Goal: Task Accomplishment & Management: Manage account settings

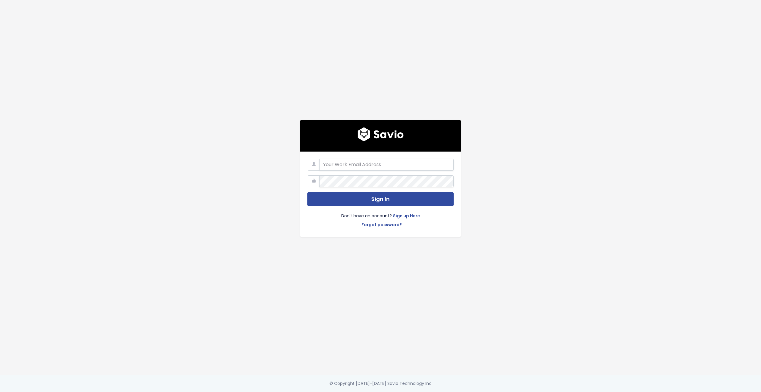
click at [445, 392] on com-1password-button at bounding box center [380, 392] width 761 height 0
type input "customerservice@hole19golf.com"
click at [169, 170] on main "customerservice@hole19golf.com Sign In Don't have an account? Sign up Here Forg…" at bounding box center [380, 196] width 761 height 392
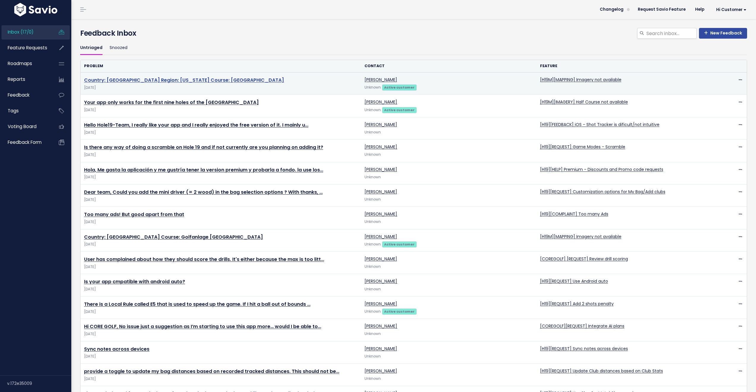
click at [196, 81] on link "Country: Usa Region: Alabama Course: Pines Crossing" at bounding box center [184, 80] width 200 height 7
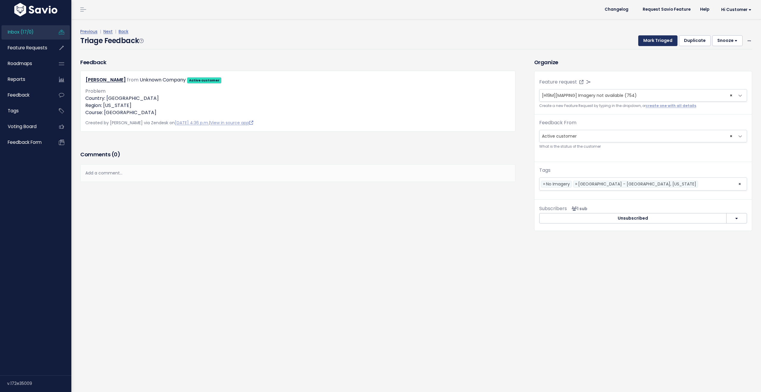
click at [647, 43] on button "Mark Triaged" at bounding box center [657, 40] width 39 height 11
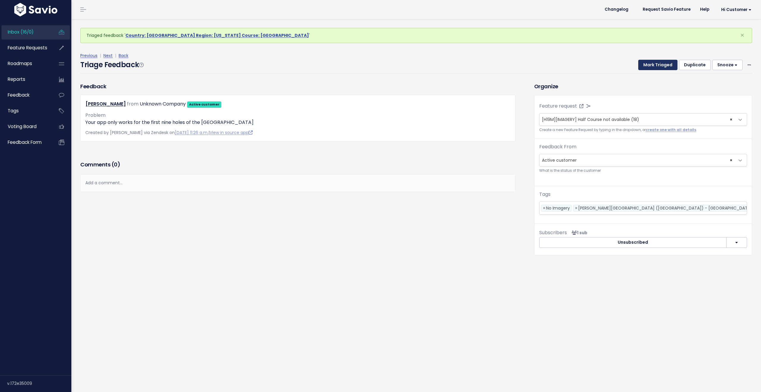
click at [650, 65] on button "Mark Triaged" at bounding box center [657, 65] width 39 height 11
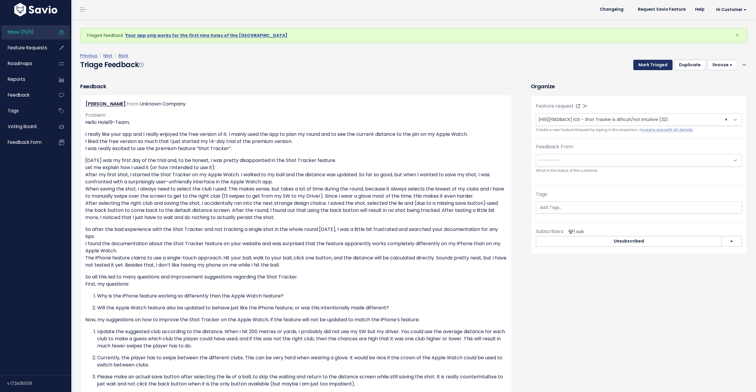
click at [650, 65] on button "Mark Triaged" at bounding box center [653, 65] width 39 height 11
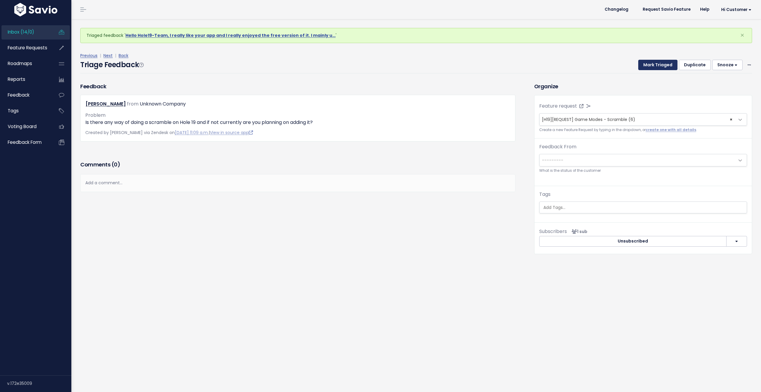
click at [650, 65] on button "Mark Triaged" at bounding box center [657, 65] width 39 height 11
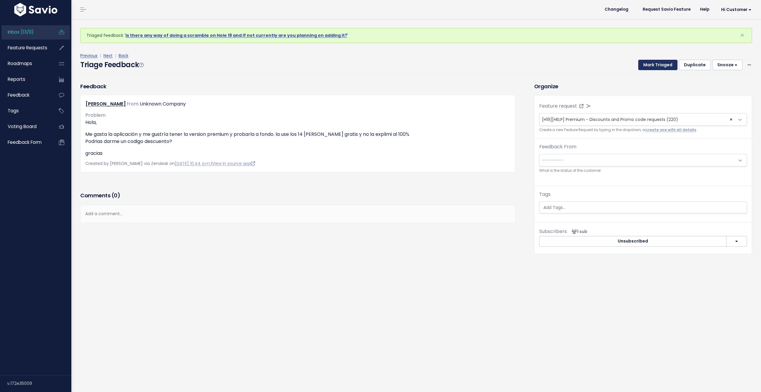
click at [650, 65] on button "Mark Triaged" at bounding box center [657, 65] width 39 height 11
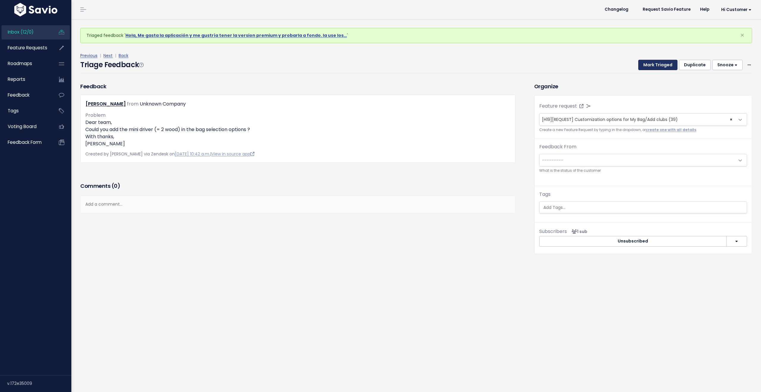
click at [650, 65] on button "Mark Triaged" at bounding box center [657, 65] width 39 height 11
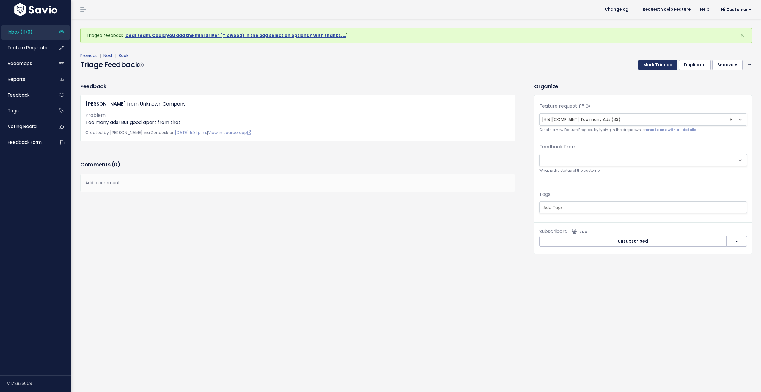
click at [650, 65] on button "Mark Triaged" at bounding box center [657, 65] width 39 height 11
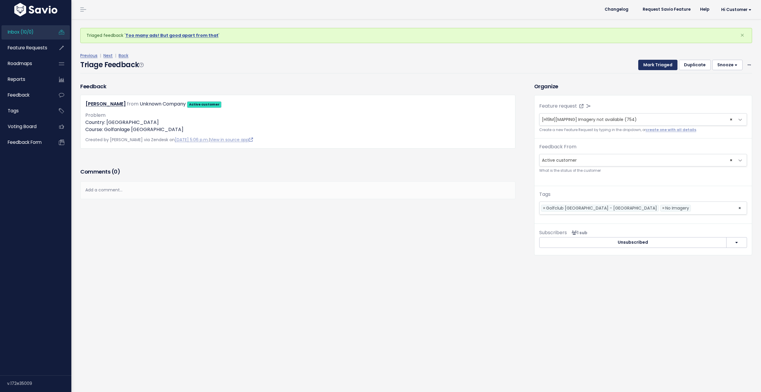
click at [650, 65] on button "Mark Triaged" at bounding box center [657, 65] width 39 height 11
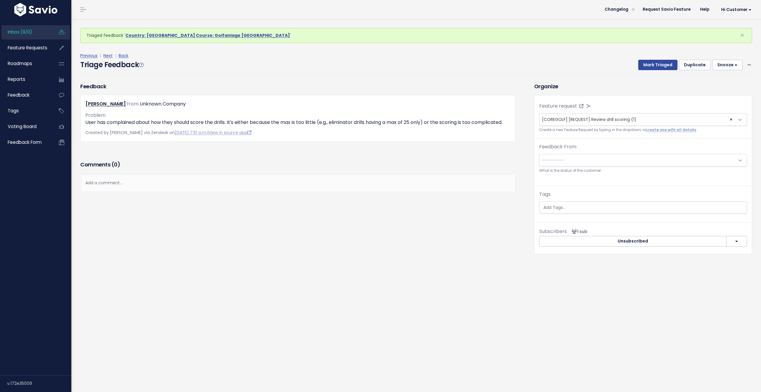
click at [39, 34] on link "Inbox (9/0)" at bounding box center [25, 32] width 48 height 14
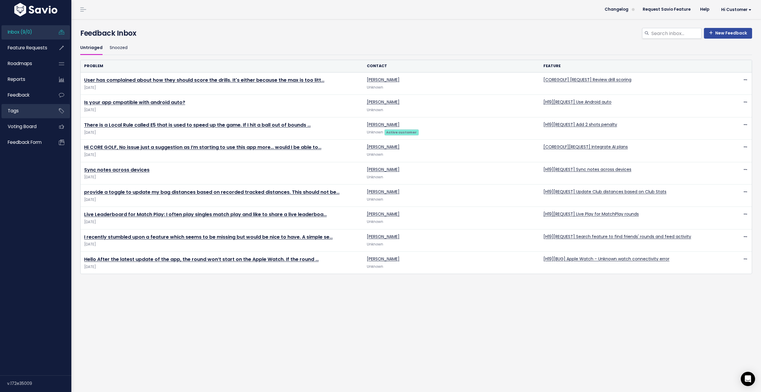
click at [27, 110] on link "Tags" at bounding box center [25, 111] width 48 height 14
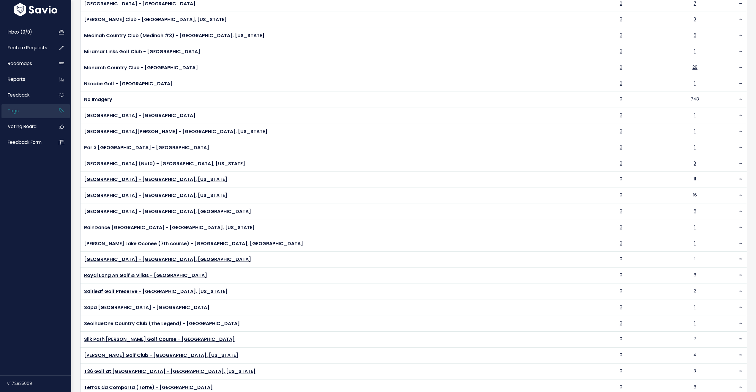
scroll to position [1347, 0]
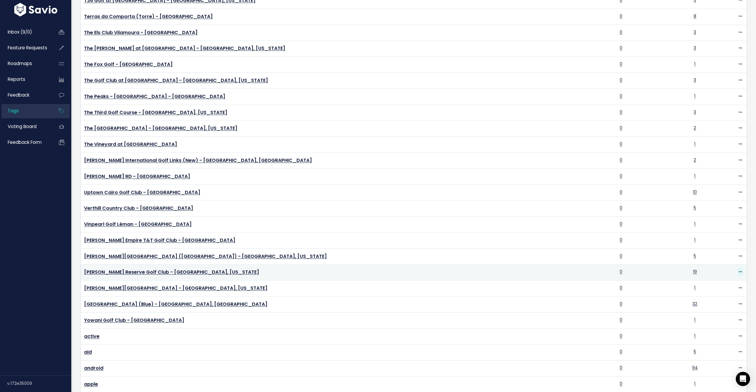
click at [739, 271] on icon at bounding box center [740, 272] width 3 height 4
click at [705, 307] on link "Delete" at bounding box center [717, 308] width 43 height 12
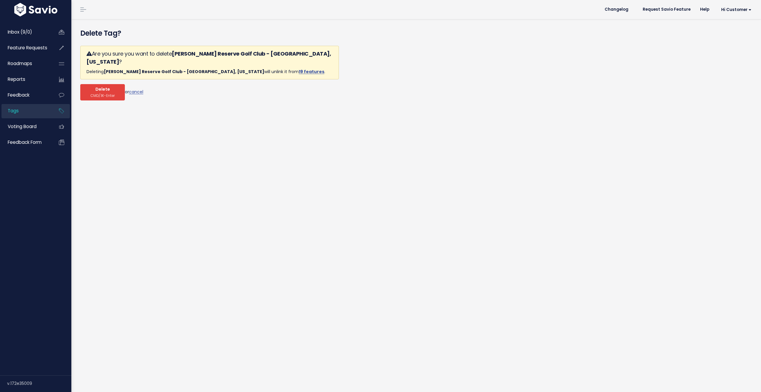
click at [104, 87] on span "Delete" at bounding box center [102, 89] width 15 height 5
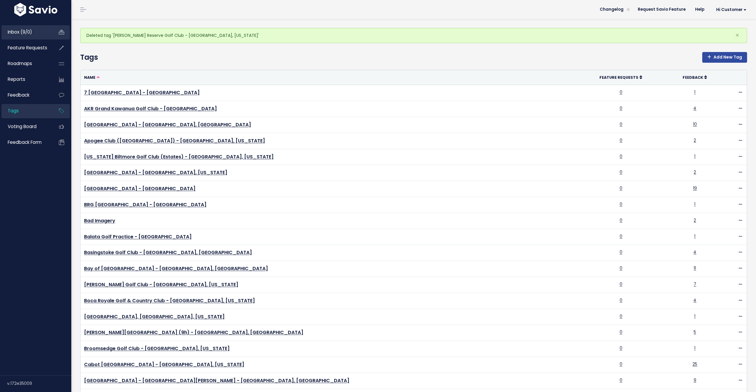
click at [28, 34] on span "Inbox (9/0)" at bounding box center [20, 32] width 24 height 6
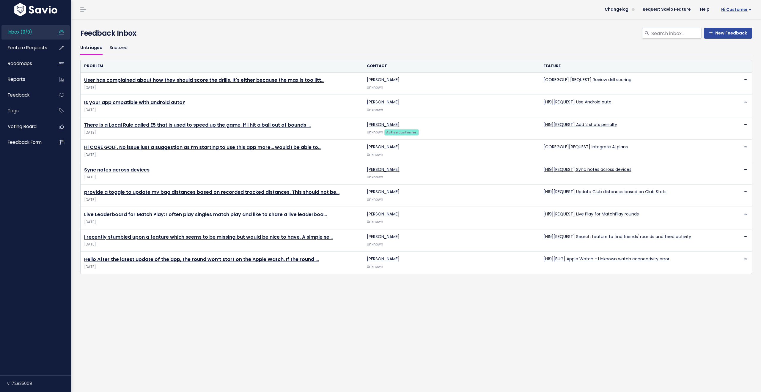
click at [729, 11] on span "Hi Customer" at bounding box center [736, 9] width 30 height 4
click at [718, 96] on link "Logout" at bounding box center [732, 97] width 44 height 12
